Goal: Use online tool/utility: Utilize a website feature to perform a specific function

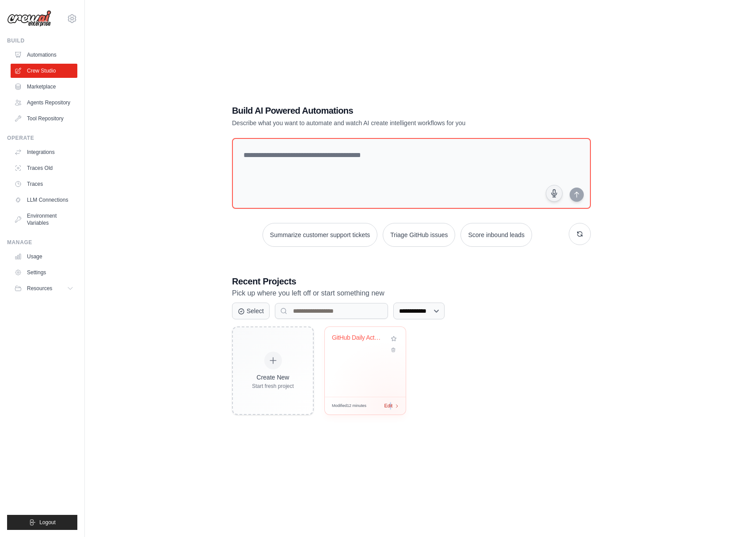
click at [391, 406] on span "Edit" at bounding box center [388, 406] width 8 height 8
click at [396, 401] on div "Modified 12 minutes Edit" at bounding box center [365, 406] width 81 height 18
click at [361, 362] on div "GitHub Daily Activity Monitor" at bounding box center [365, 362] width 81 height 70
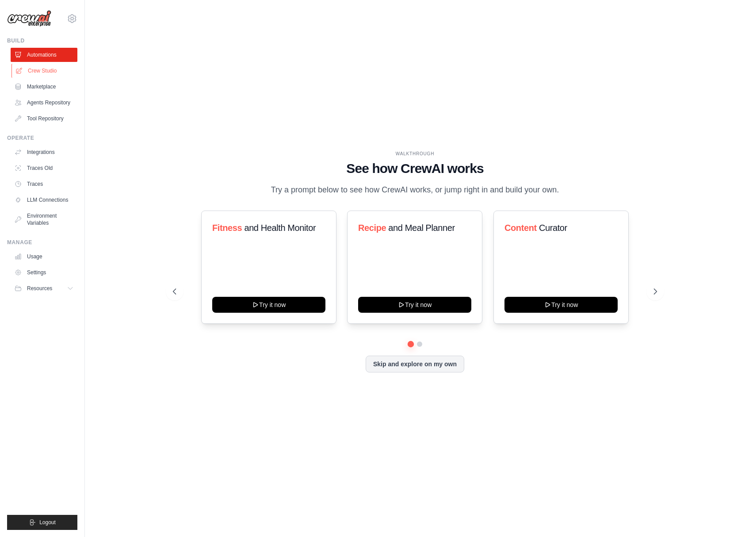
click at [31, 72] on link "Crew Studio" at bounding box center [44, 71] width 67 height 14
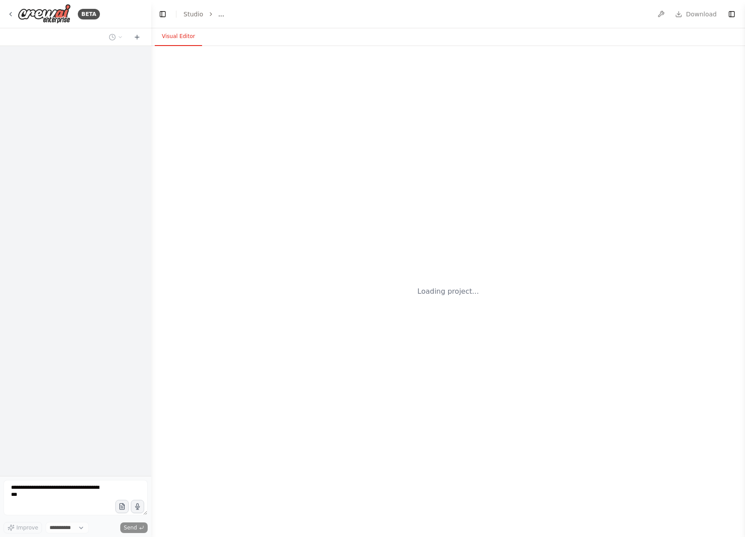
select select "****"
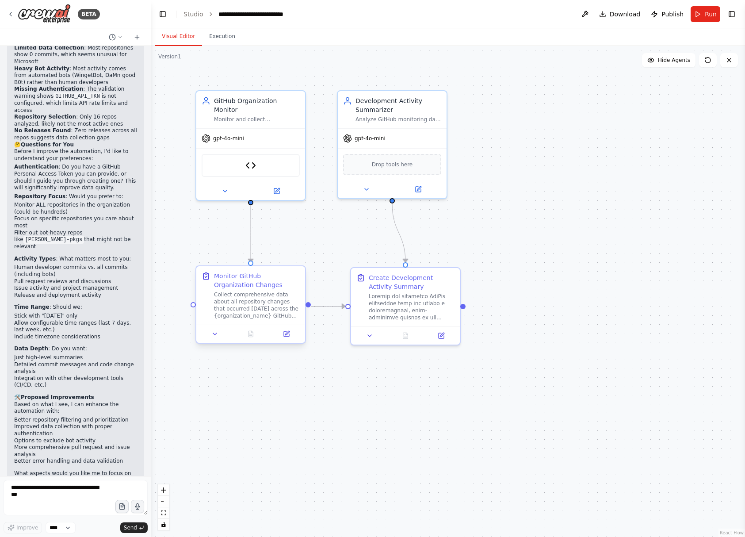
scroll to position [2063, 0]
click at [218, 41] on button "Execution" at bounding box center [222, 36] width 40 height 19
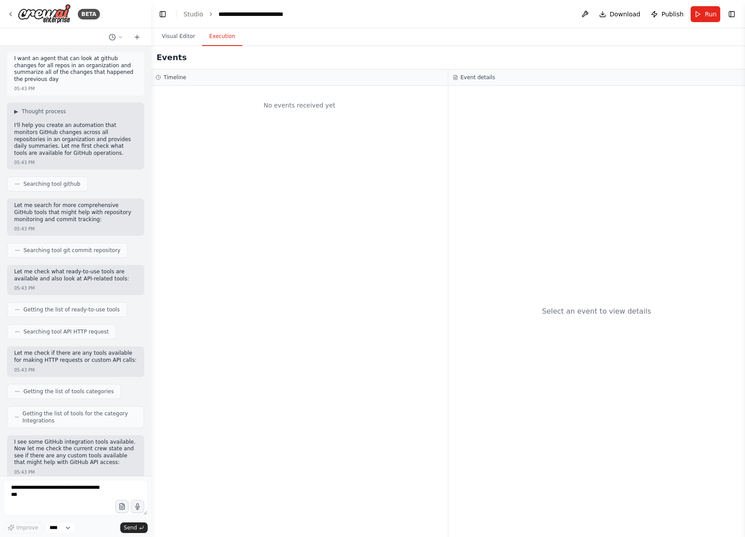
scroll to position [0, 0]
click at [121, 38] on icon at bounding box center [120, 36] width 5 height 5
click at [127, 24] on div at bounding box center [75, 268] width 151 height 537
click at [136, 35] on icon at bounding box center [137, 37] width 7 height 7
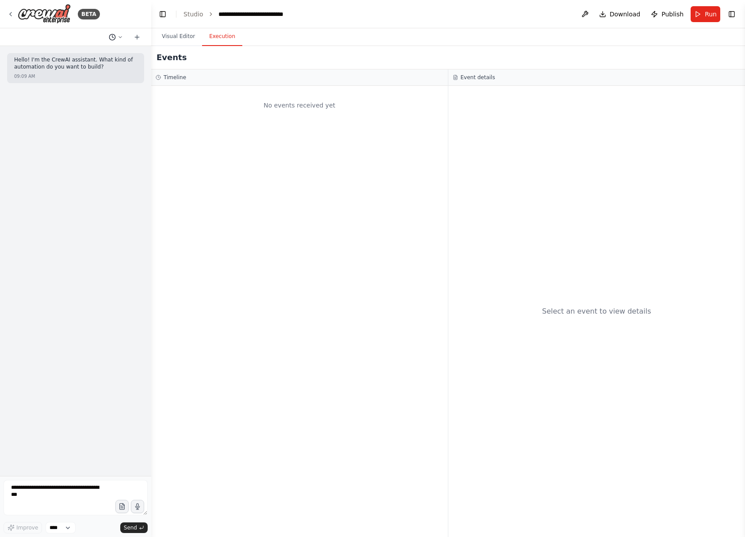
click at [118, 35] on icon at bounding box center [120, 36] width 5 height 5
click at [95, 66] on span "Based on the last automation run, please analyze the output, and if applicable,…" at bounding box center [77, 69] width 57 height 7
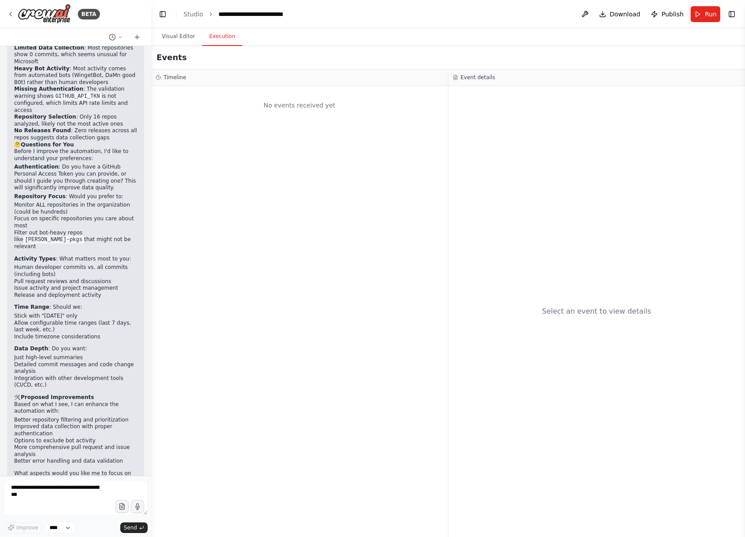
scroll to position [2063, 0]
click at [68, 509] on textarea at bounding box center [76, 497] width 144 height 35
click at [91, 494] on textarea at bounding box center [76, 497] width 144 height 35
drag, startPoint x: 82, startPoint y: 498, endPoint x: -11, endPoint y: 480, distance: 95.5
click at [0, 480] on html "BETA I want an agent that can look at github changes for all repos in an organi…" at bounding box center [372, 268] width 745 height 537
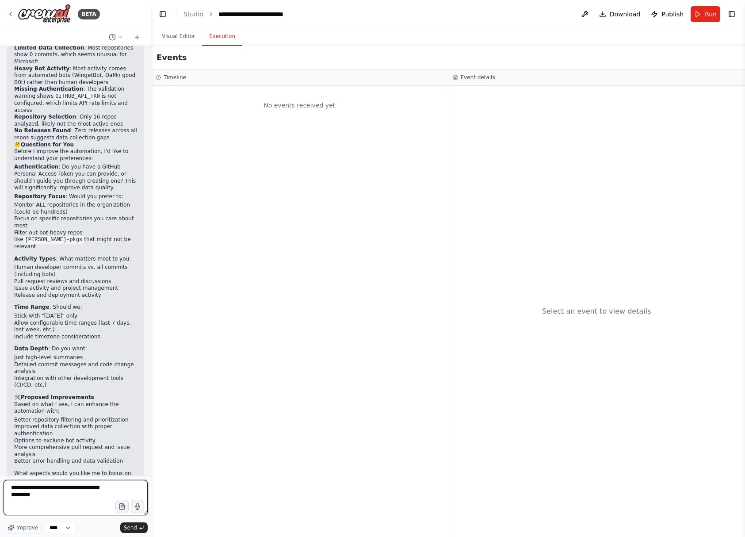
type textarea "**********"
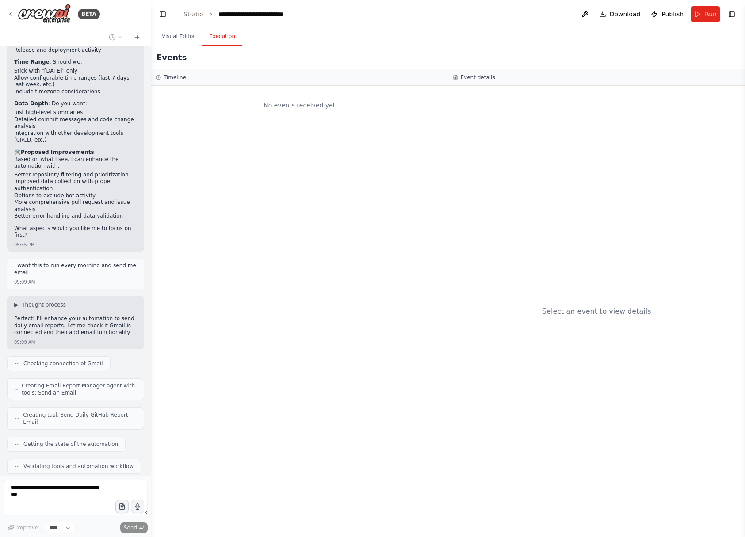
scroll to position [2315, 0]
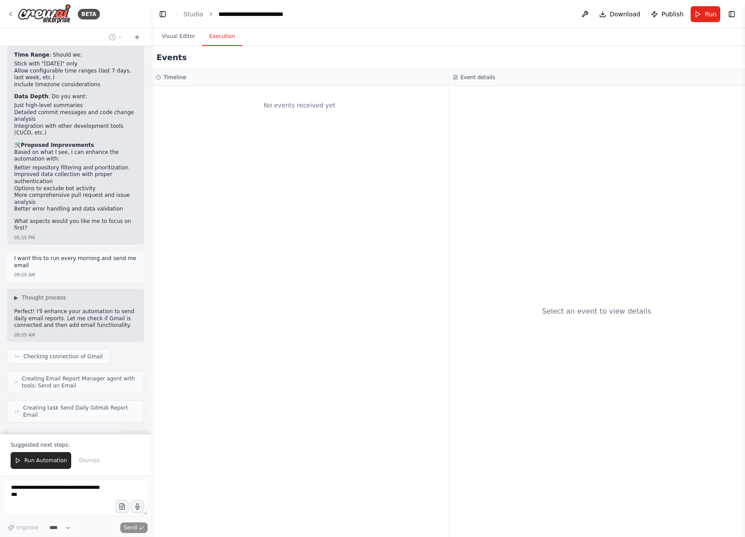
click at [48, 463] on span "Run Automation" at bounding box center [45, 460] width 43 height 7
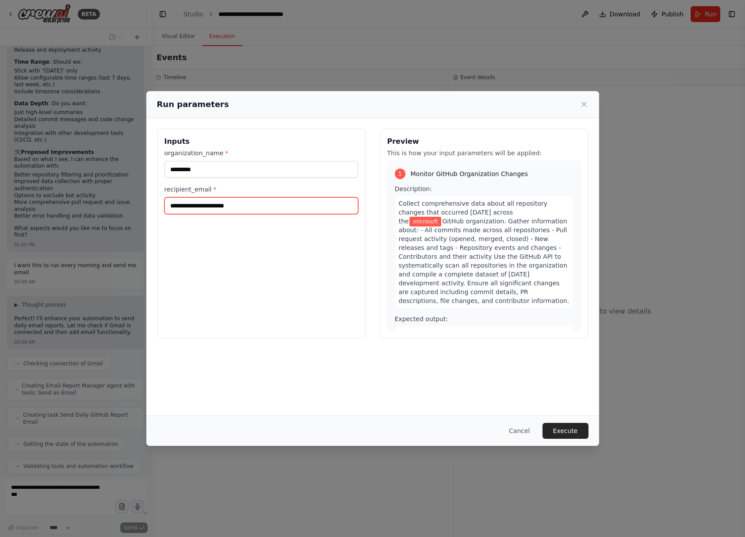
click at [266, 208] on input "recipient_email *" at bounding box center [261, 205] width 194 height 17
type input "*"
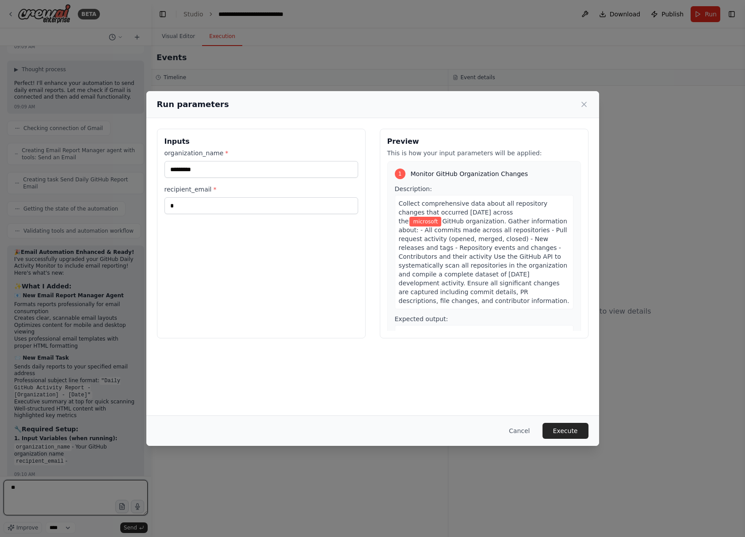
type textarea "**"
click at [195, 205] on input "*" at bounding box center [261, 205] width 194 height 17
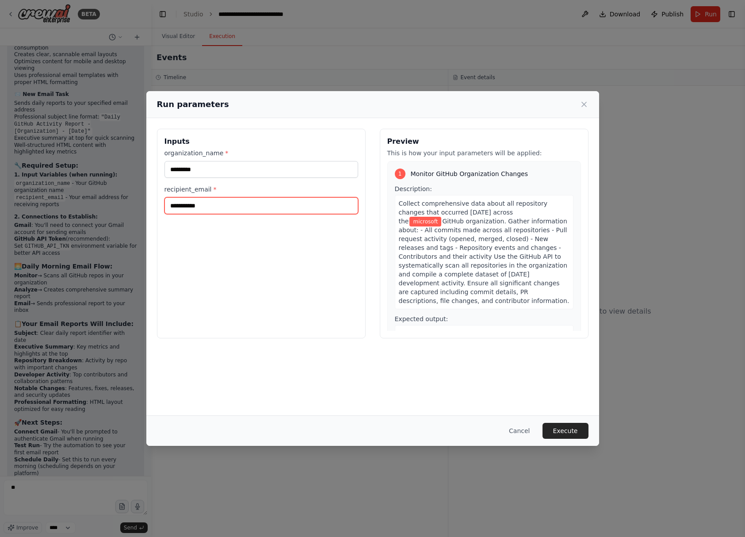
scroll to position [2813, 0]
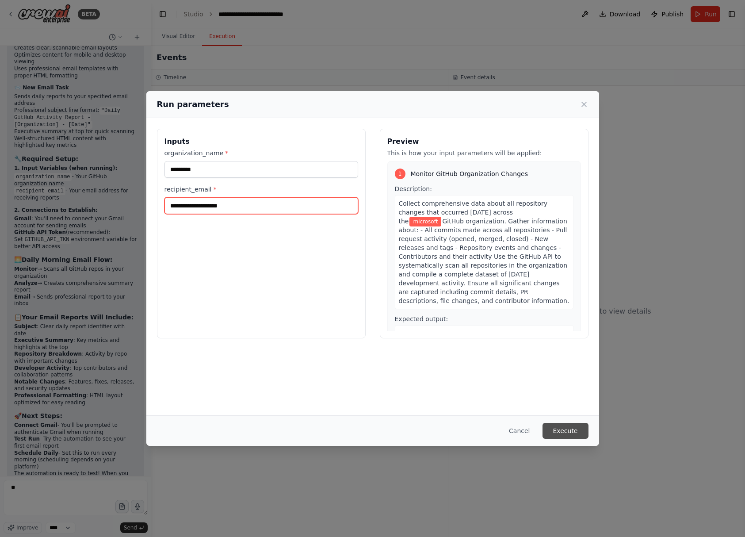
type input "**********"
click at [583, 428] on button "Execute" at bounding box center [565, 431] width 46 height 16
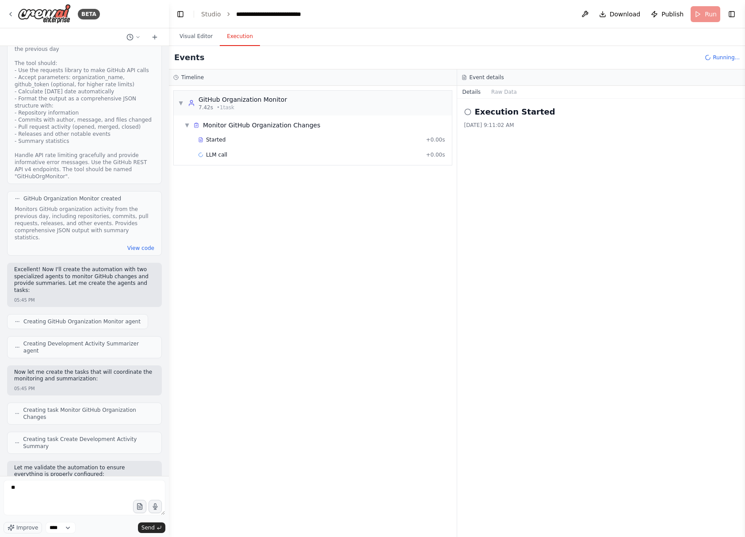
scroll to position [857, 0]
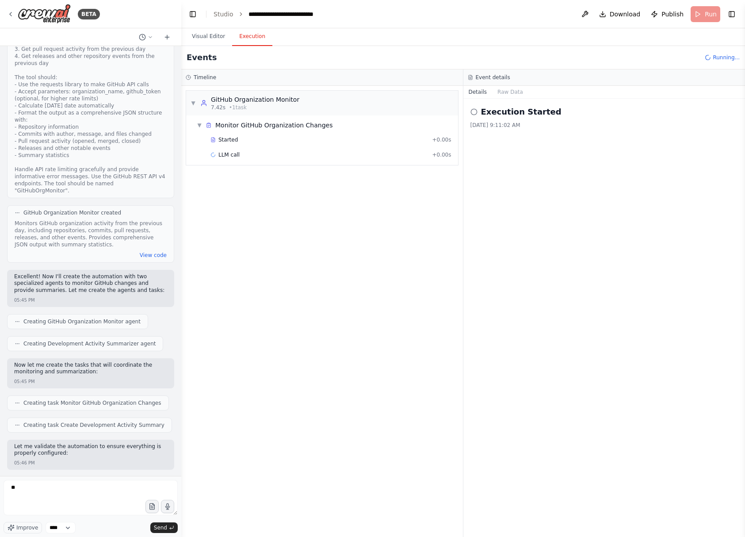
drag, startPoint x: 148, startPoint y: 198, endPoint x: 181, endPoint y: 331, distance: 137.1
click at [181, 331] on div "BETA I want an agent that can look at github changes for all repos in an organi…" at bounding box center [372, 268] width 745 height 537
click at [177, 214] on div "BETA I want an agent that can look at github changes for all repos in an organi…" at bounding box center [372, 268] width 745 height 537
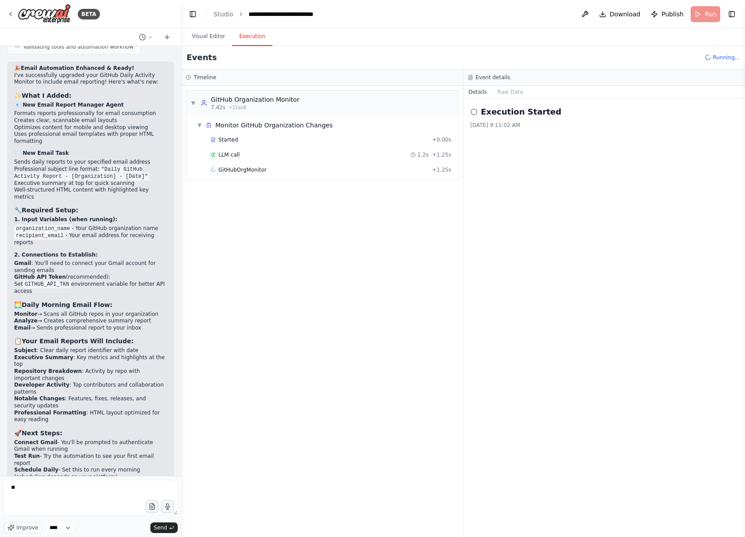
scroll to position [2403, 0]
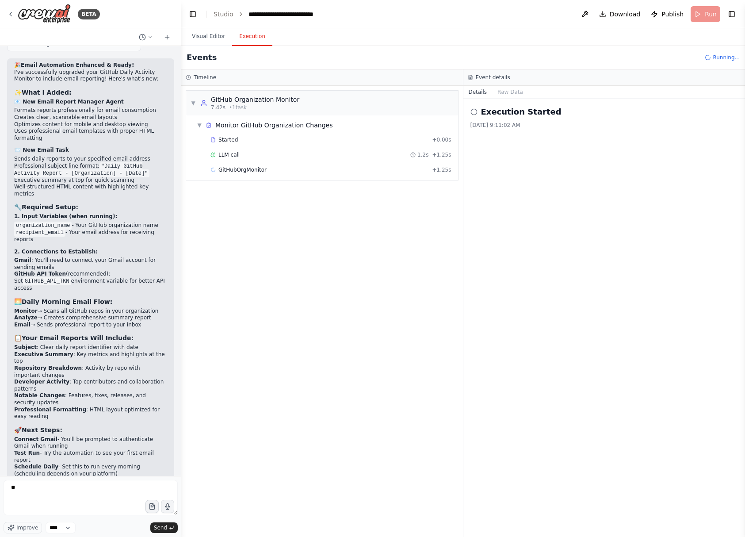
drag, startPoint x: 173, startPoint y: 206, endPoint x: 181, endPoint y: 577, distance: 370.6
click at [181, 536] on html "BETA I want an agent that can look at github changes for all repos in an organi…" at bounding box center [372, 268] width 745 height 537
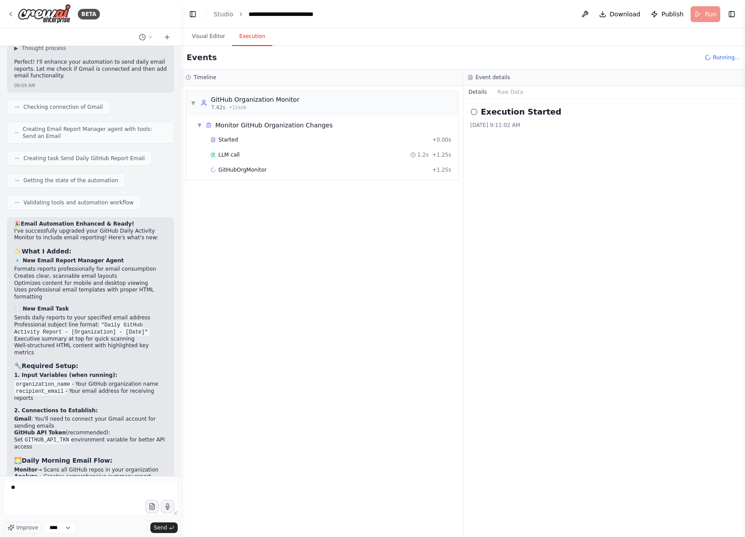
scroll to position [2108, 0]
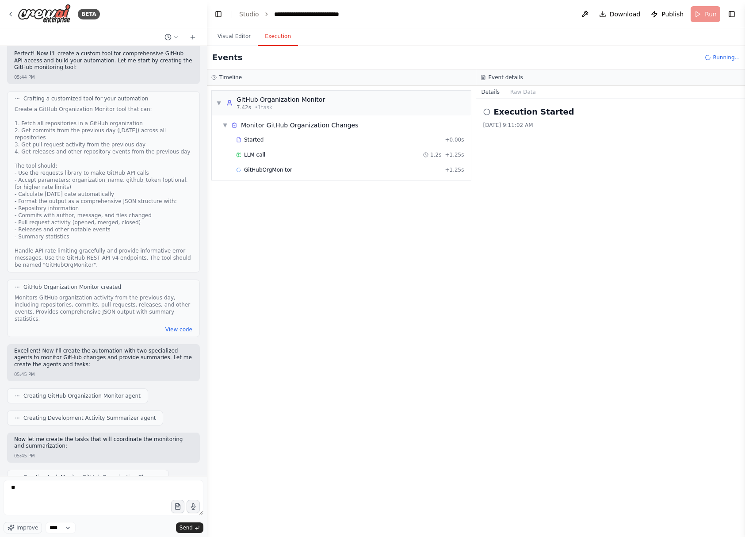
drag, startPoint x: 179, startPoint y: 376, endPoint x: 204, endPoint y: 58, distance: 318.4
click at [206, 44] on div "BETA I want an agent that can look at github changes for all repos in an organi…" at bounding box center [372, 268] width 745 height 537
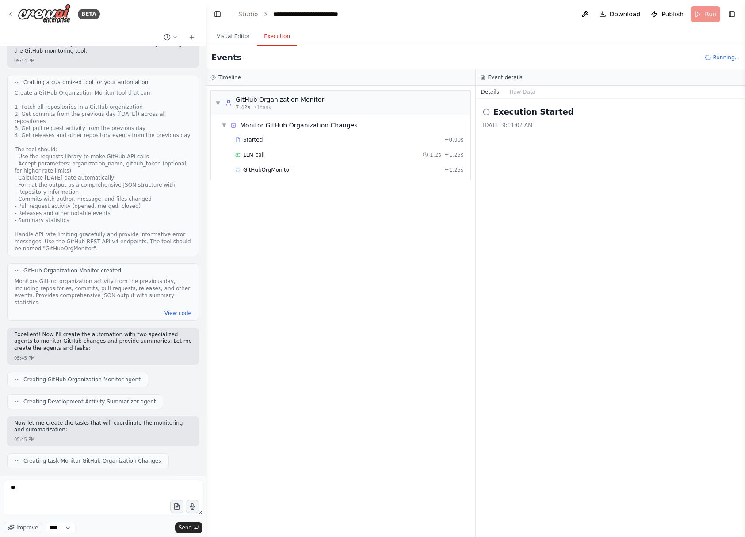
click at [202, 53] on div at bounding box center [204, 268] width 4 height 537
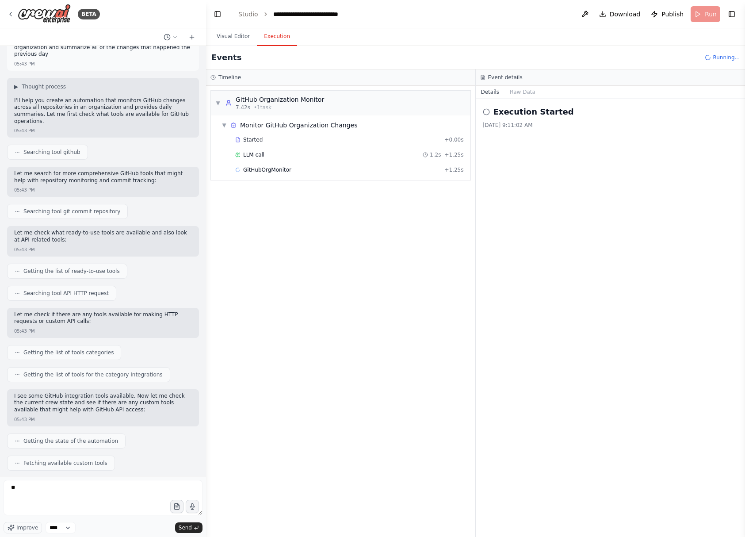
scroll to position [0, 0]
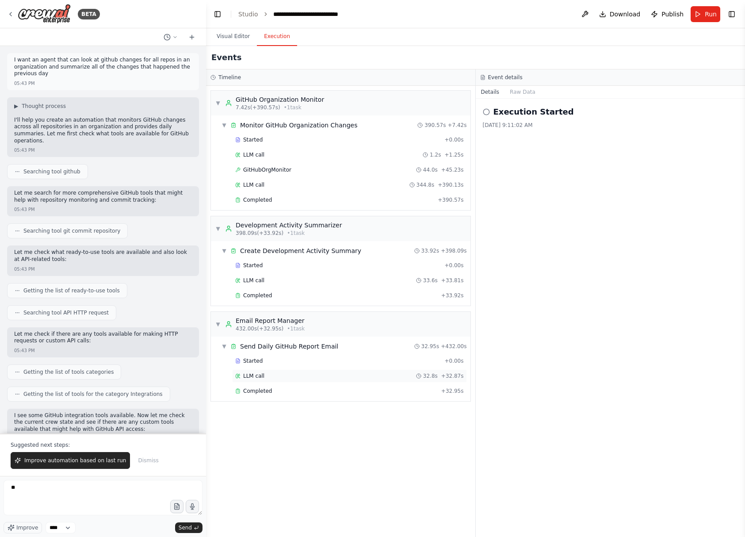
click at [362, 380] on div "LLM call 32.8s + 32.87s" at bounding box center [349, 375] width 235 height 13
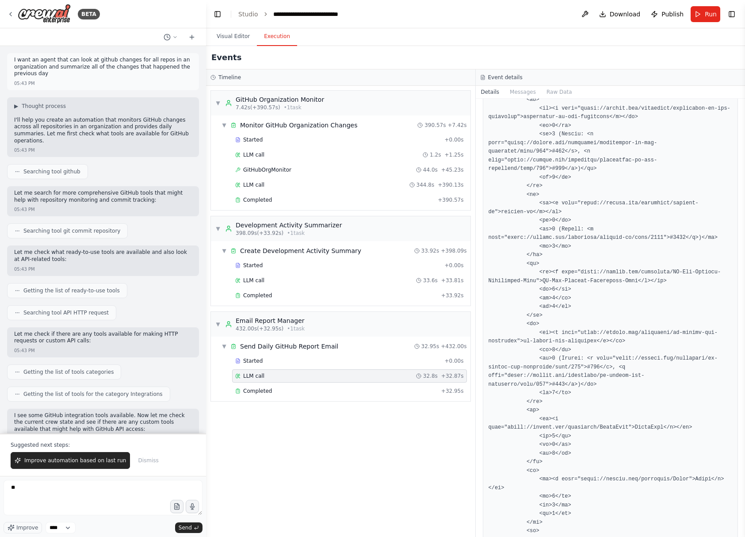
scroll to position [978, 0]
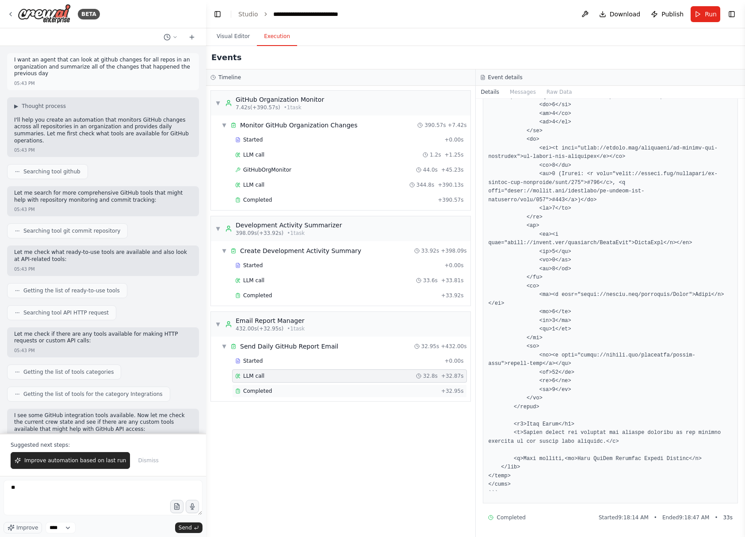
click at [314, 390] on div "Completed" at bounding box center [336, 390] width 202 height 7
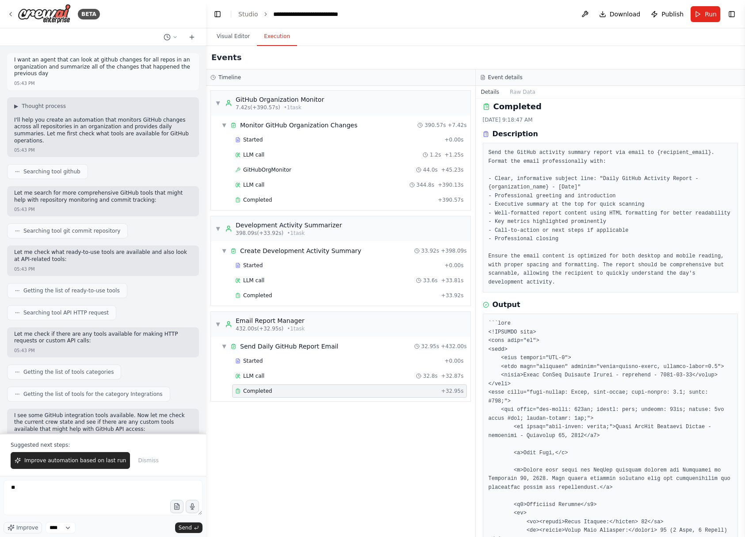
scroll to position [11, 0]
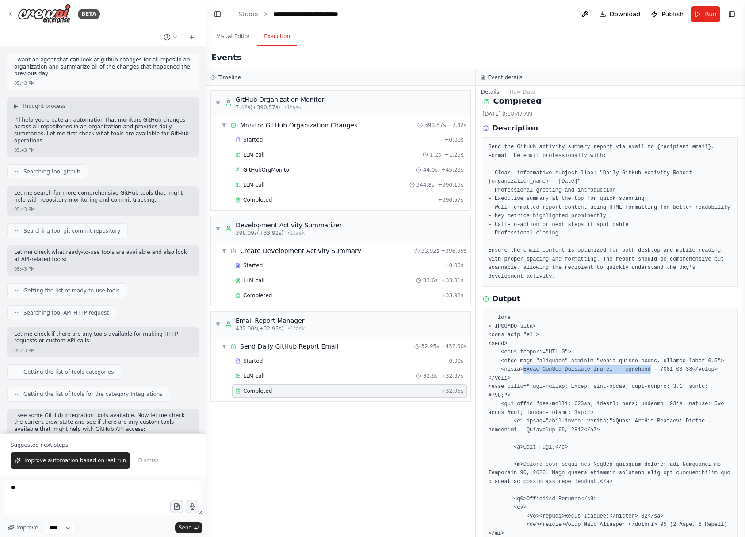
drag, startPoint x: 652, startPoint y: 379, endPoint x: 524, endPoint y: 380, distance: 127.8
copy pre "Daily GitHub Activity Report - microsoft"
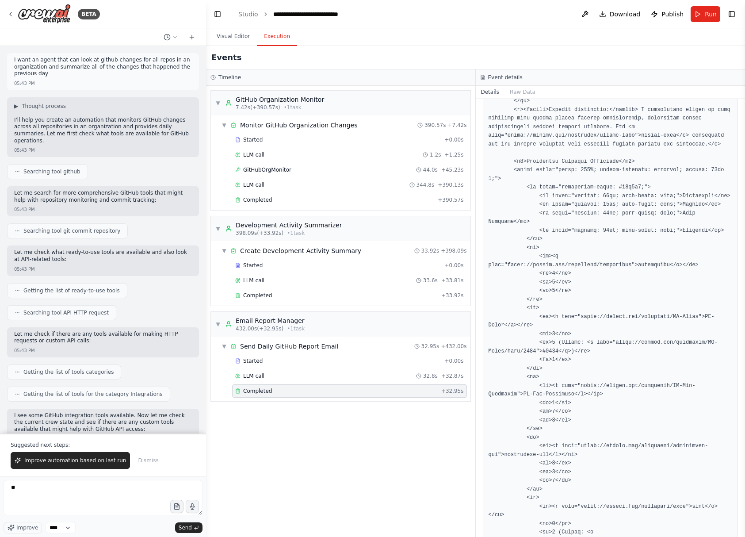
scroll to position [560, 0]
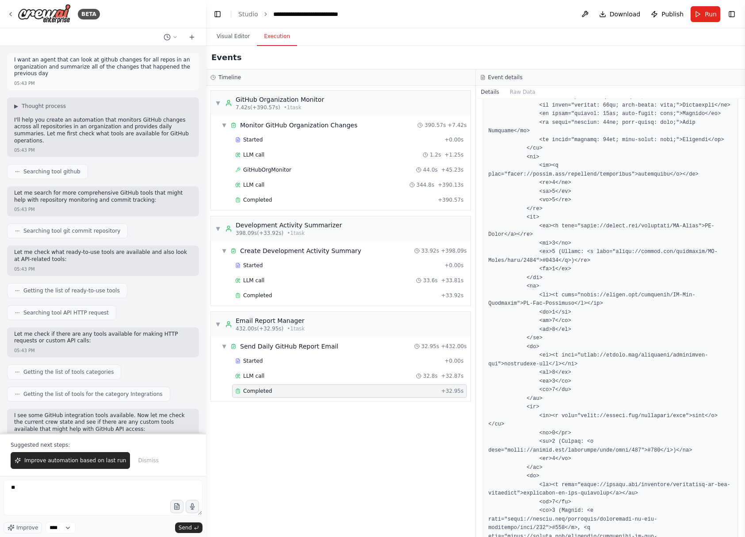
drag, startPoint x: 742, startPoint y: 313, endPoint x: 741, endPoint y: 456, distance: 142.8
click at [741, 456] on button "Toggle Sidebar" at bounding box center [744, 268] width 7 height 537
click at [743, 397] on button "Toggle Sidebar" at bounding box center [744, 268] width 7 height 537
click at [743, 373] on button "Toggle Sidebar" at bounding box center [744, 268] width 7 height 537
drag, startPoint x: 743, startPoint y: 373, endPoint x: 731, endPoint y: 547, distance: 175.0
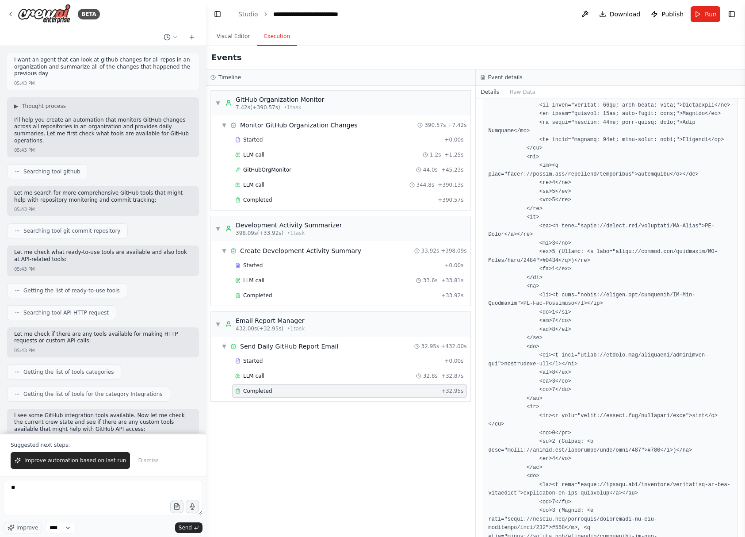
click at [731, 536] on html "BETA I want an agent that can look at github changes for all repos in an organi…" at bounding box center [372, 268] width 745 height 537
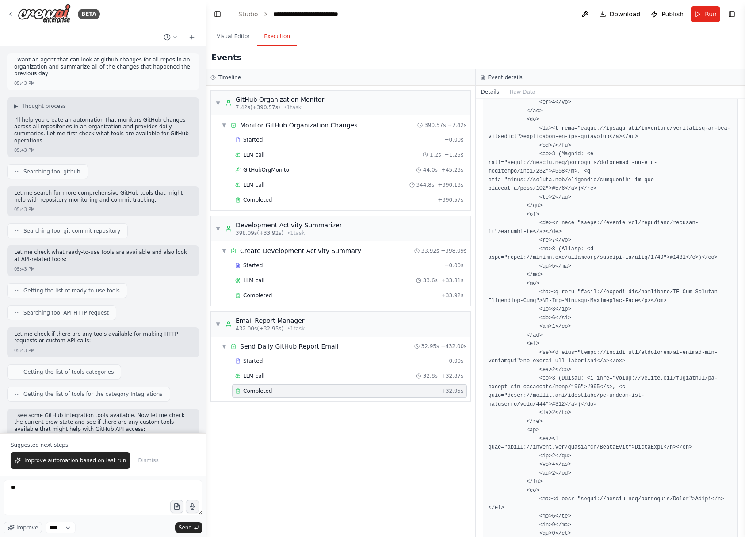
scroll to position [1118, 0]
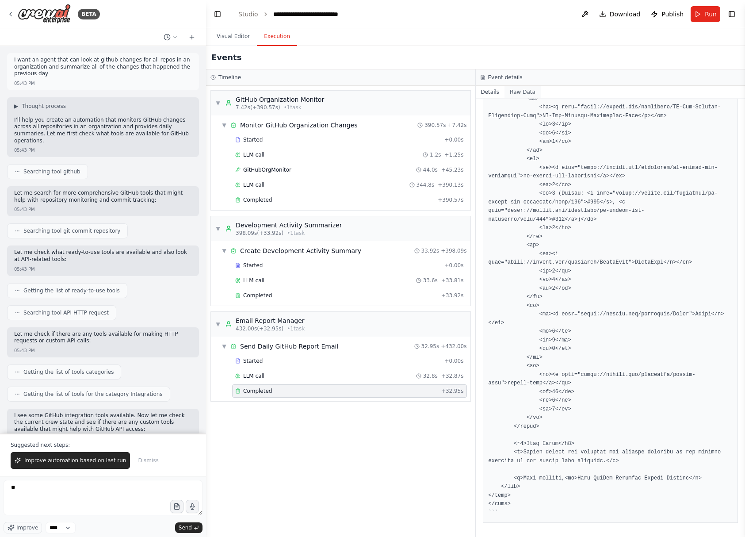
click at [523, 93] on button "Raw Data" at bounding box center [522, 92] width 36 height 12
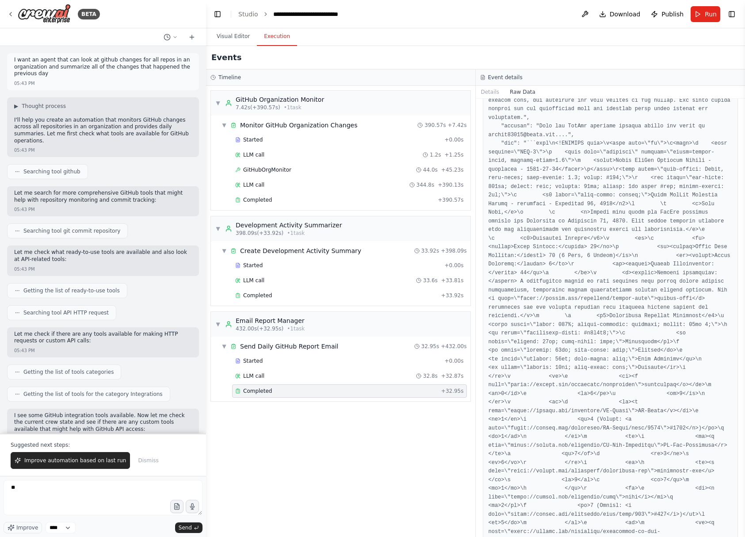
scroll to position [259, 0]
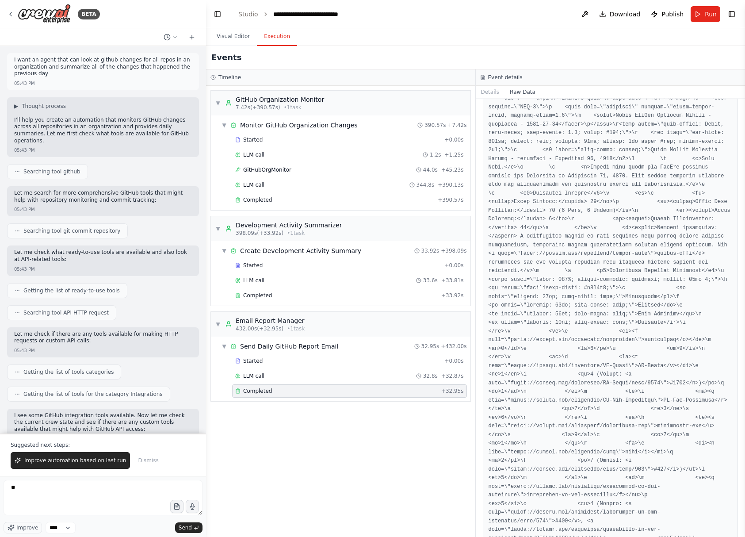
drag, startPoint x: 742, startPoint y: 158, endPoint x: 738, endPoint y: 379, distance: 221.1
click at [741, 387] on button "Toggle Sidebar" at bounding box center [744, 268] width 7 height 537
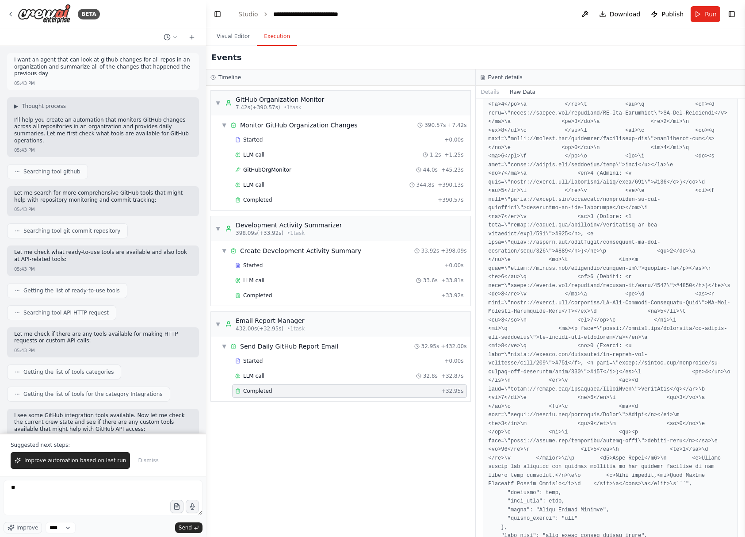
scroll to position [1821, 0]
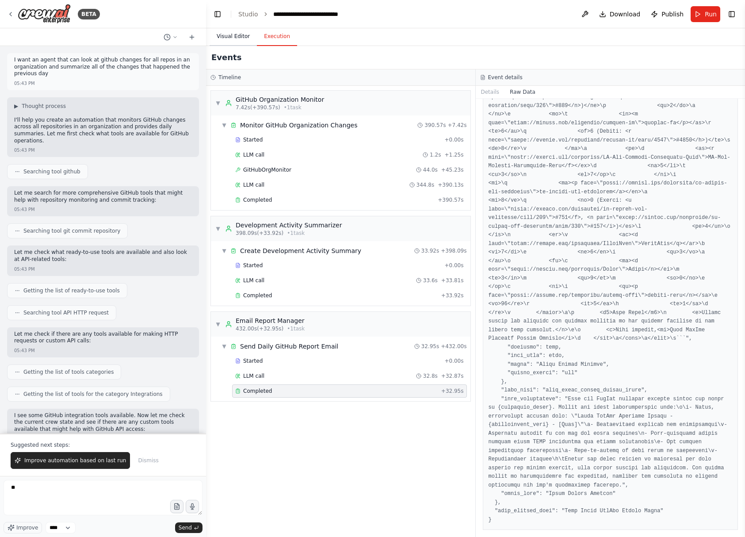
click at [235, 37] on button "Visual Editor" at bounding box center [233, 36] width 47 height 19
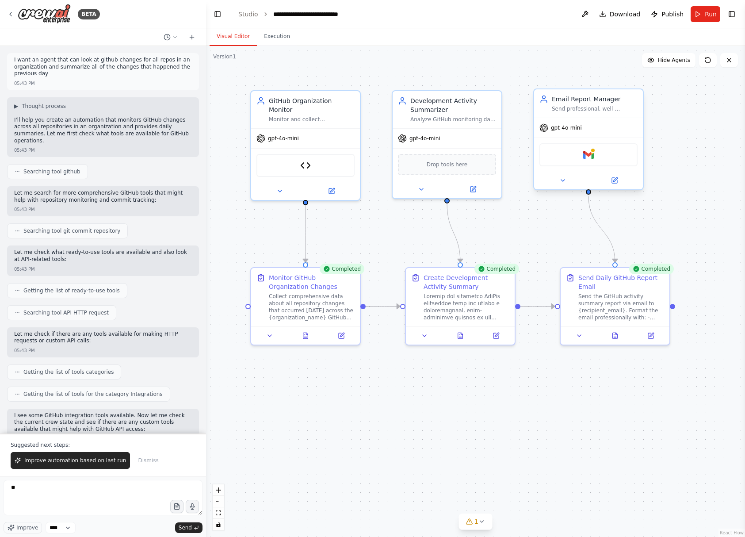
click at [581, 155] on div "Gmail" at bounding box center [588, 154] width 98 height 23
click at [566, 179] on button at bounding box center [563, 180] width 50 height 11
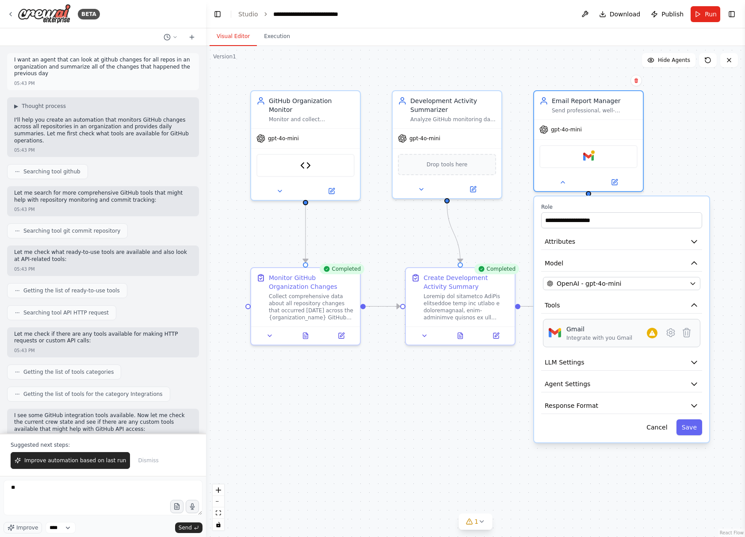
click at [623, 338] on div "Integrate with you Gmail" at bounding box center [599, 337] width 66 height 7
click at [668, 334] on icon at bounding box center [671, 332] width 8 height 8
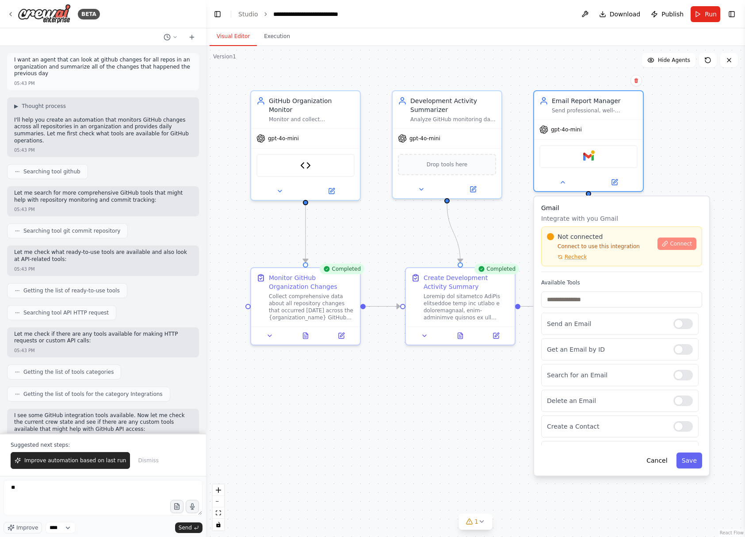
click at [666, 245] on icon at bounding box center [665, 244] width 6 height 6
click at [562, 180] on icon at bounding box center [563, 181] width 4 height 2
